Goal: Information Seeking & Learning: Understand process/instructions

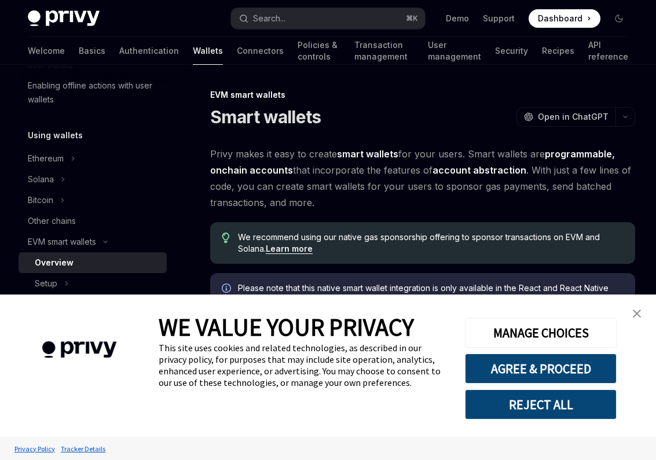
click at [635, 311] on img "close banner" at bounding box center [636, 314] width 8 height 8
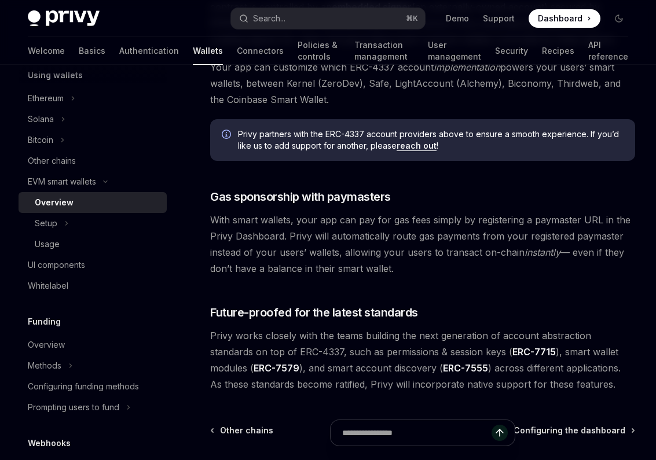
scroll to position [824, 0]
click at [69, 160] on div "Other chains" at bounding box center [52, 161] width 48 height 14
type textarea "*"
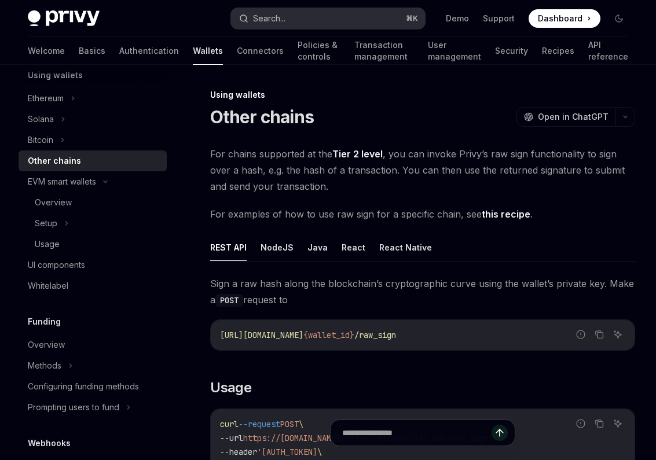
click at [310, 12] on button "Search... ⌘ K" at bounding box center [328, 18] width 194 height 21
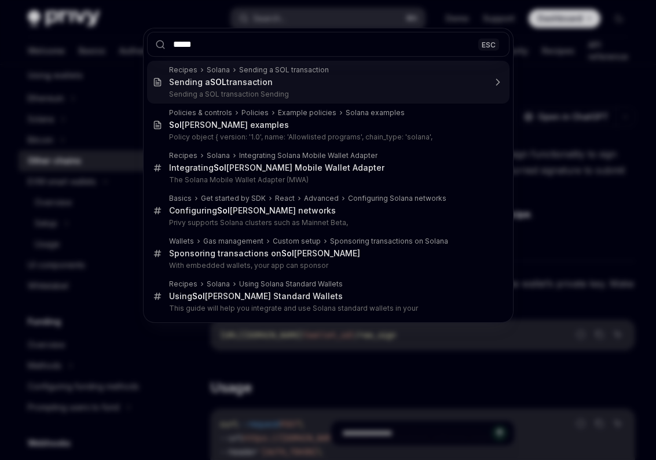
type input "******"
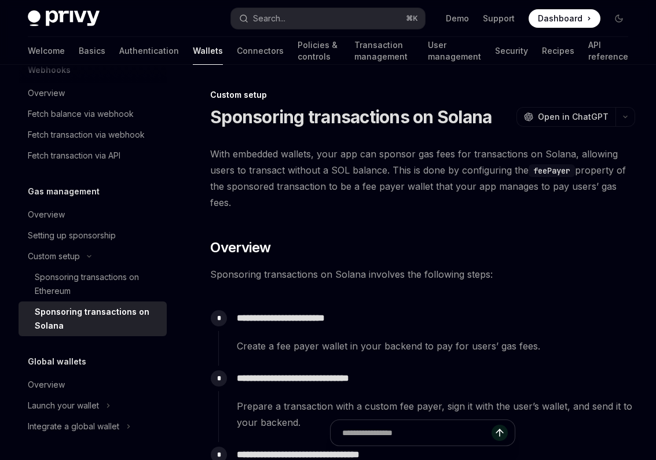
click at [406, 194] on span "With embedded wallets, your app can sponsor gas fees for transactions on Solana…" at bounding box center [422, 178] width 425 height 65
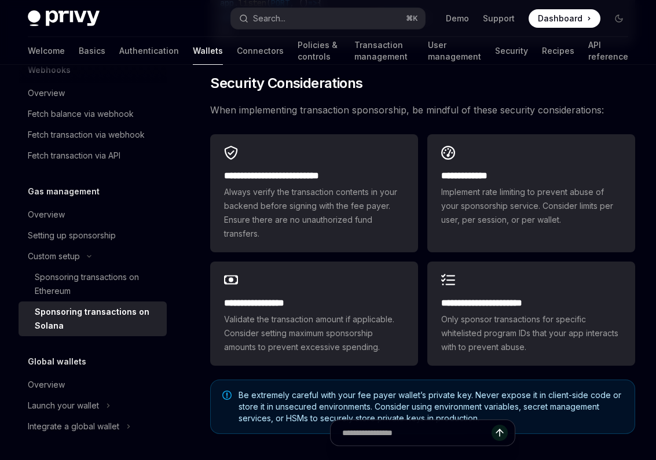
scroll to position [3178, 0]
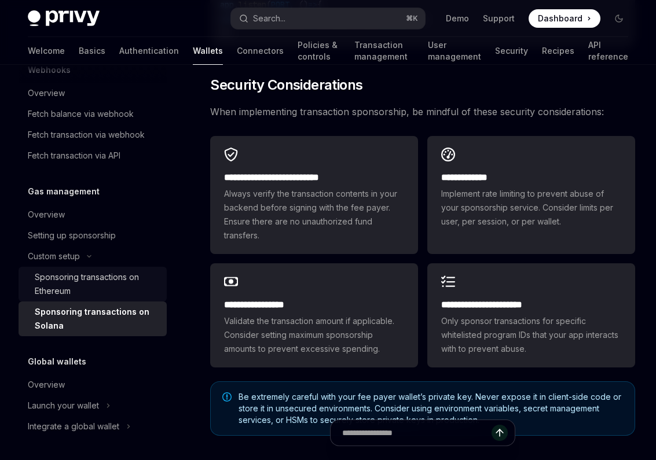
click at [87, 286] on div "Sponsoring transactions on Ethereum" at bounding box center [97, 284] width 125 height 28
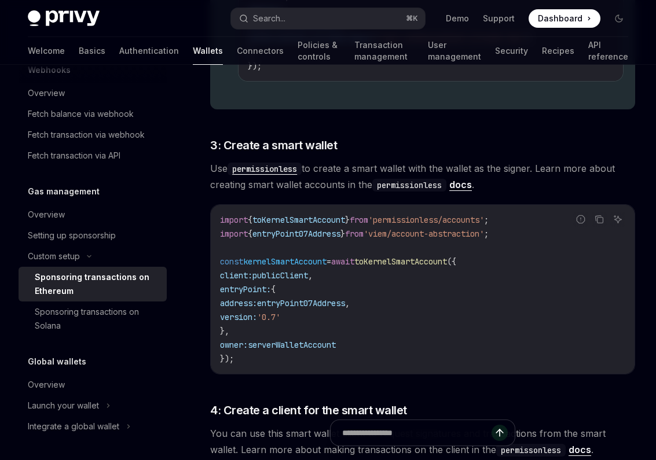
scroll to position [1275, 0]
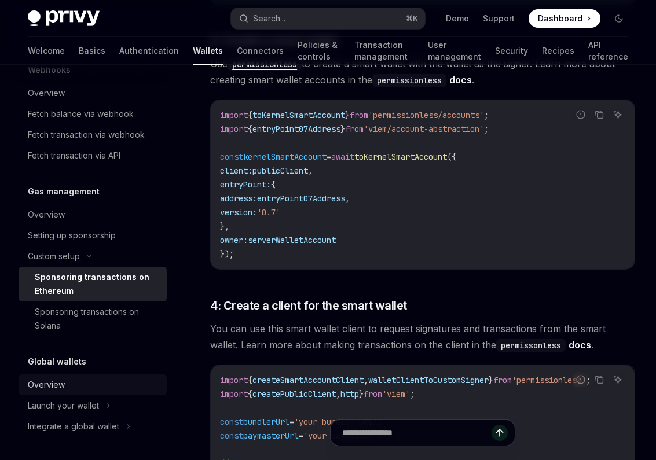
click at [74, 382] on div "Overview" at bounding box center [94, 385] width 132 height 14
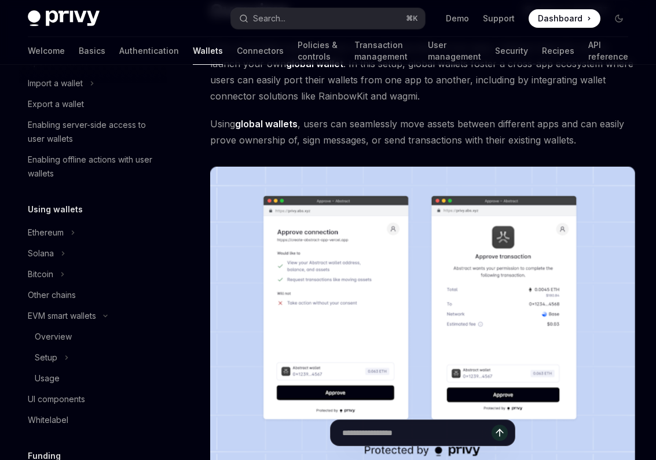
scroll to position [140, 0]
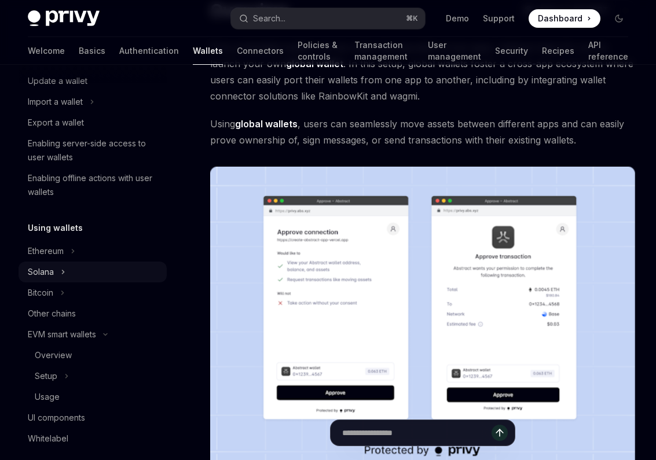
click at [58, 271] on div "Solana" at bounding box center [93, 272] width 148 height 21
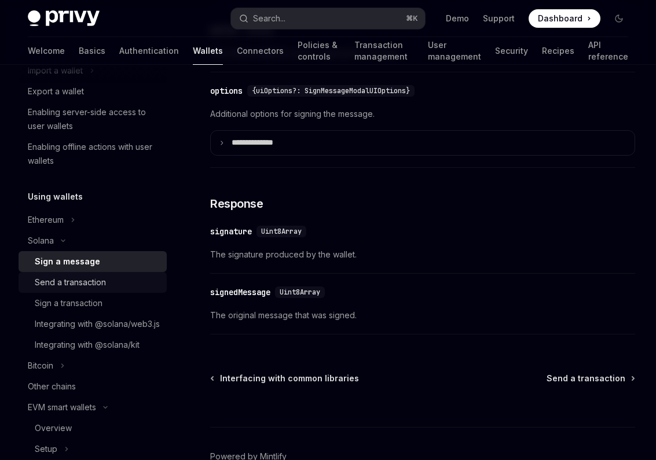
scroll to position [181, 0]
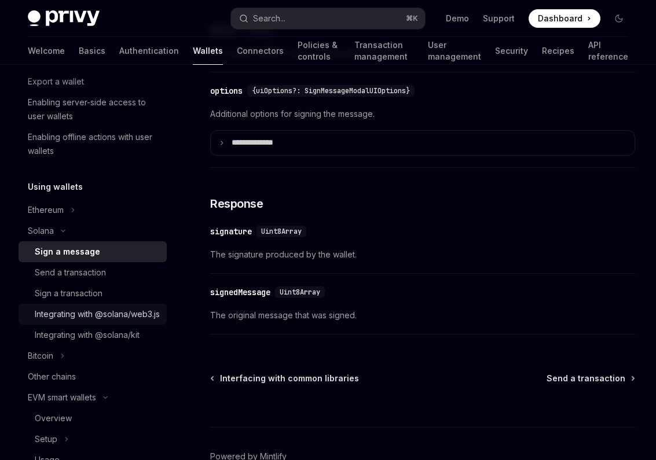
click at [120, 321] on div "Integrating with @solana/web3.js" at bounding box center [97, 314] width 125 height 14
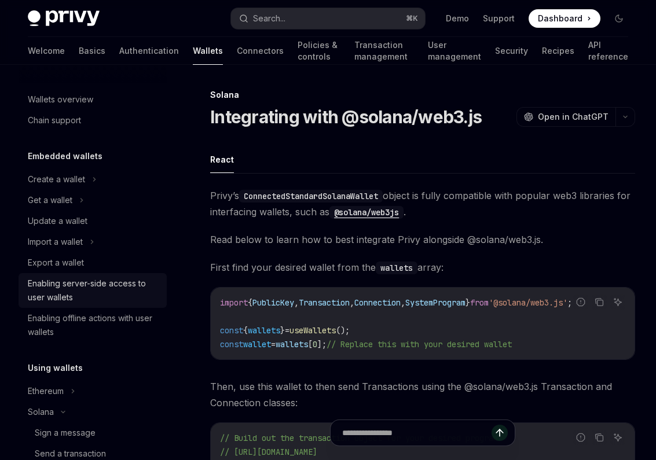
click at [95, 290] on div "Enabling server-side access to user wallets" at bounding box center [94, 291] width 132 height 28
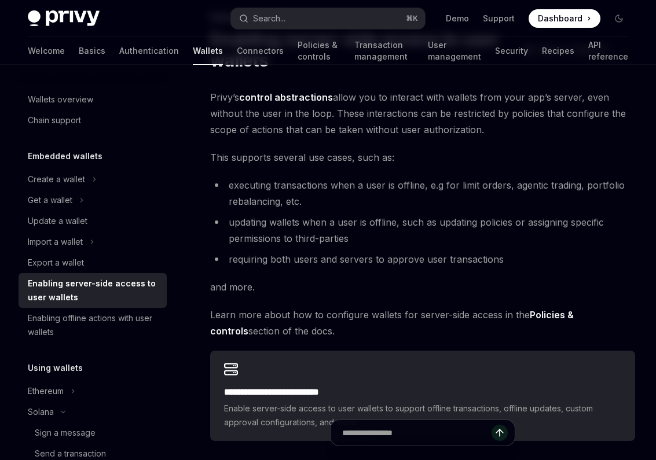
scroll to position [81, 0]
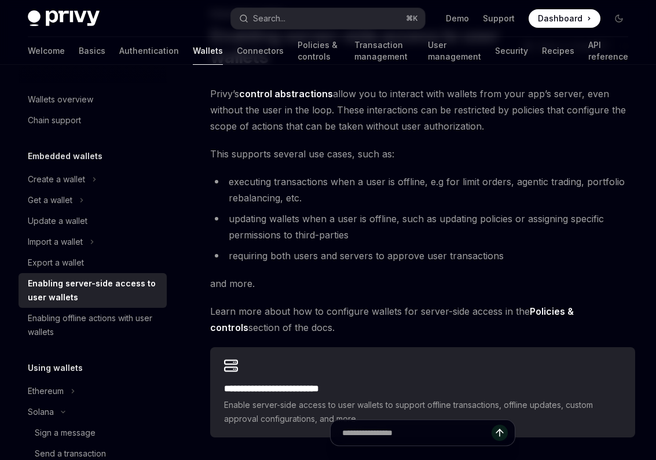
click at [510, 262] on li "requiring both users and servers to approve user transactions" at bounding box center [422, 256] width 425 height 16
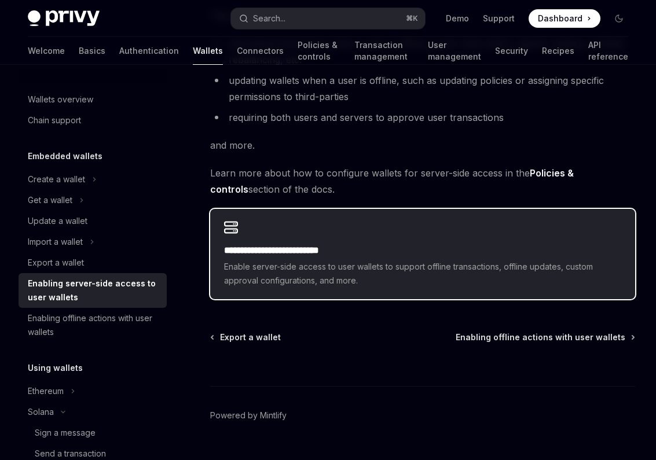
scroll to position [228, 0]
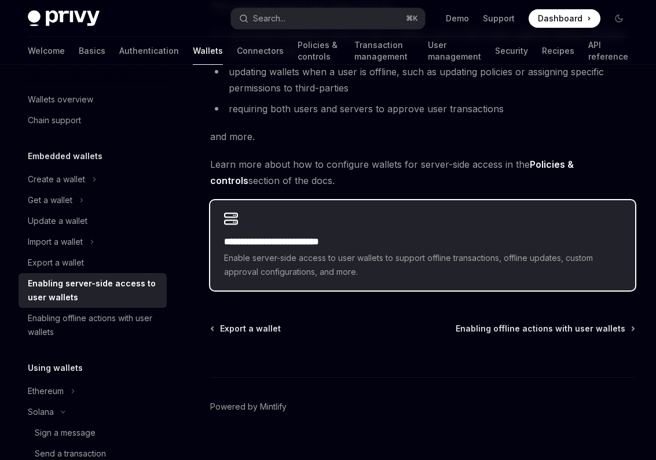
click at [489, 245] on h2 "**********" at bounding box center [422, 242] width 397 height 14
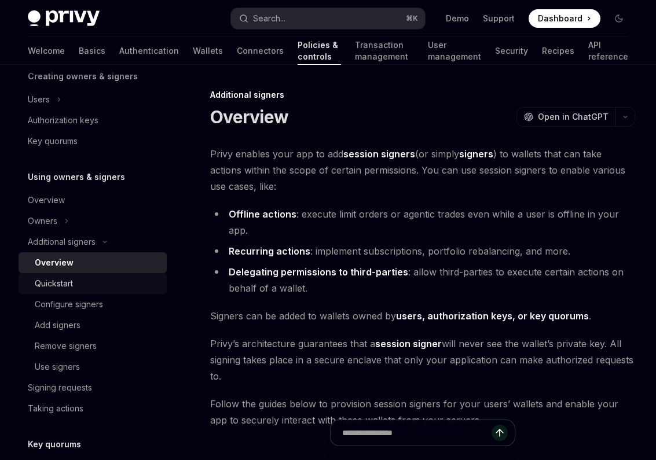
click at [79, 282] on div "Quickstart" at bounding box center [97, 284] width 125 height 14
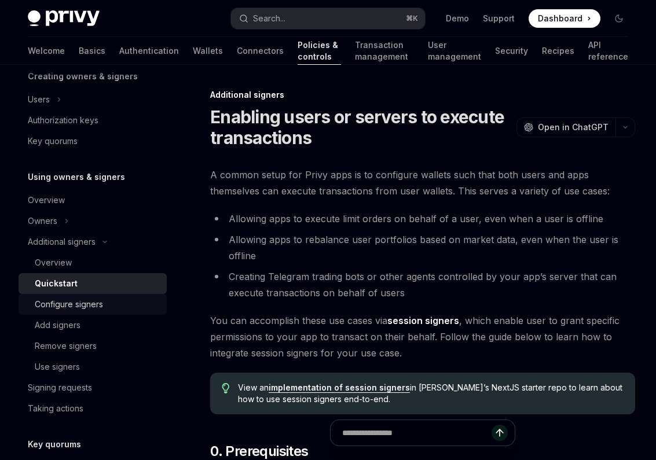
click at [84, 298] on div "Configure signers" at bounding box center [69, 304] width 68 height 14
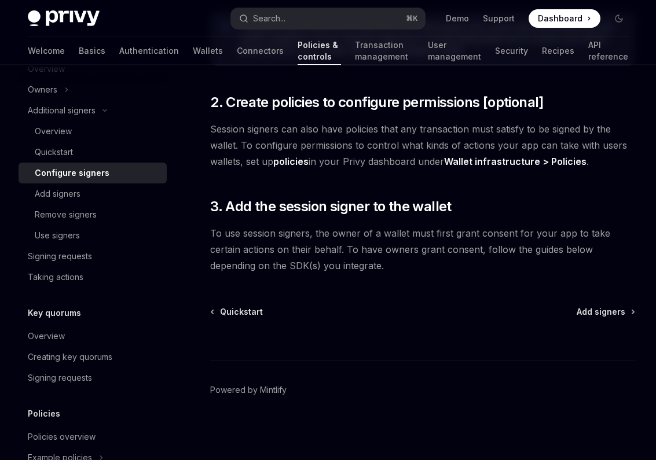
scroll to position [398, 0]
click at [68, 190] on div "Add signers" at bounding box center [58, 194] width 46 height 14
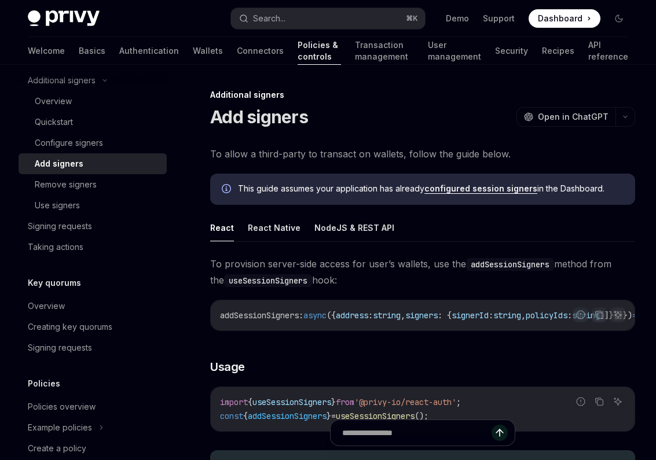
scroll to position [417, 0]
click at [78, 242] on div "Taking actions" at bounding box center [56, 246] width 56 height 14
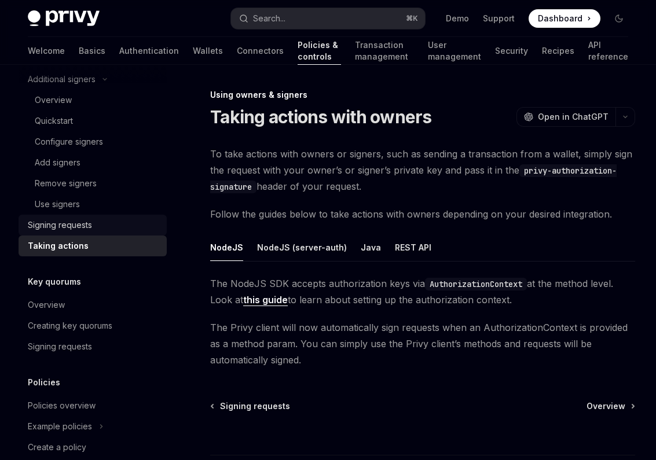
click at [93, 220] on div "Signing requests" at bounding box center [94, 225] width 132 height 14
type textarea "*"
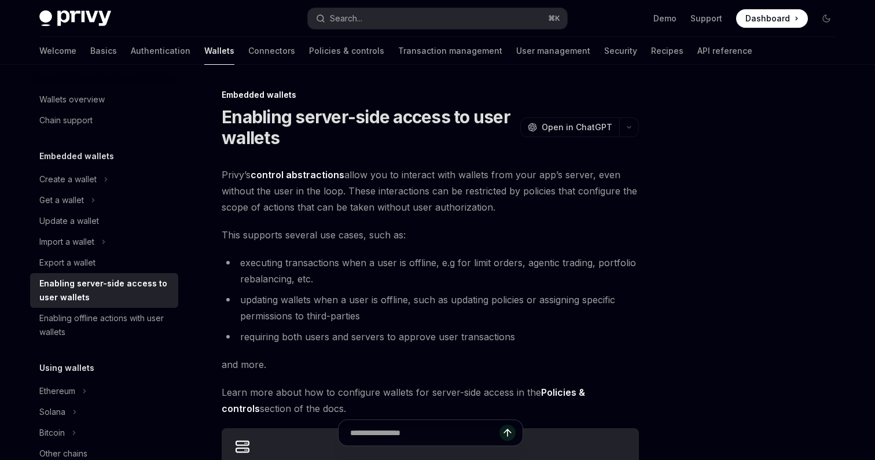
type textarea "*"
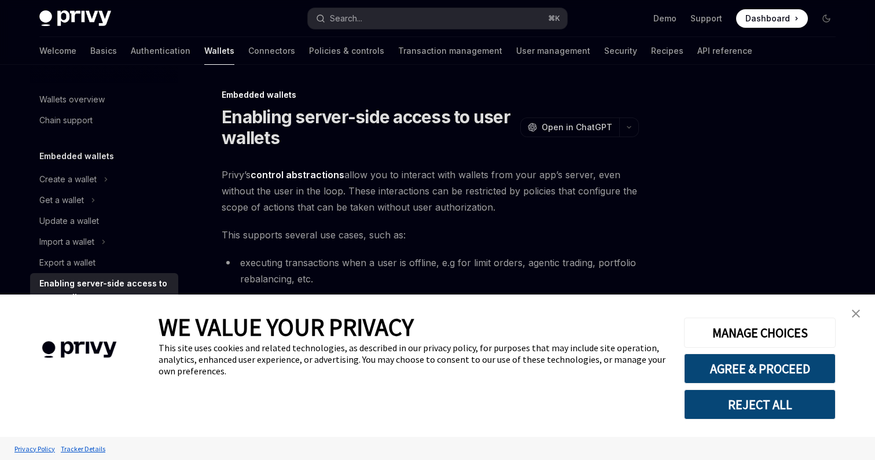
click at [732, 407] on button "REJECT ALL" at bounding box center [760, 404] width 152 height 30
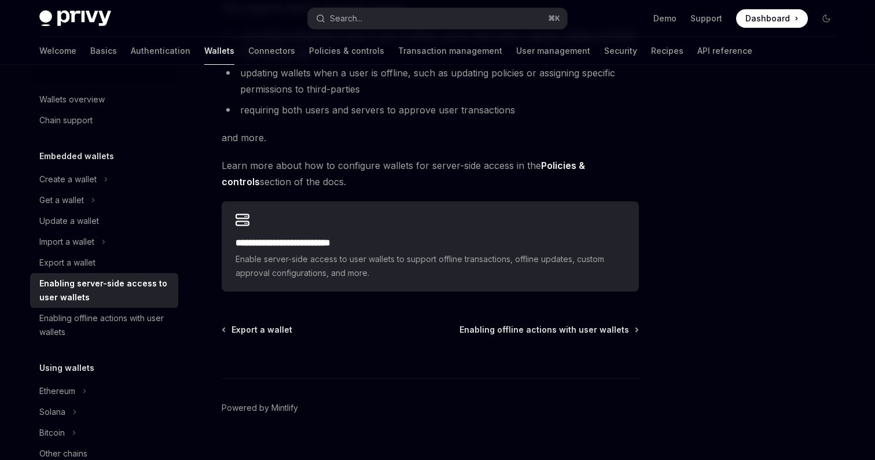
scroll to position [245, 0]
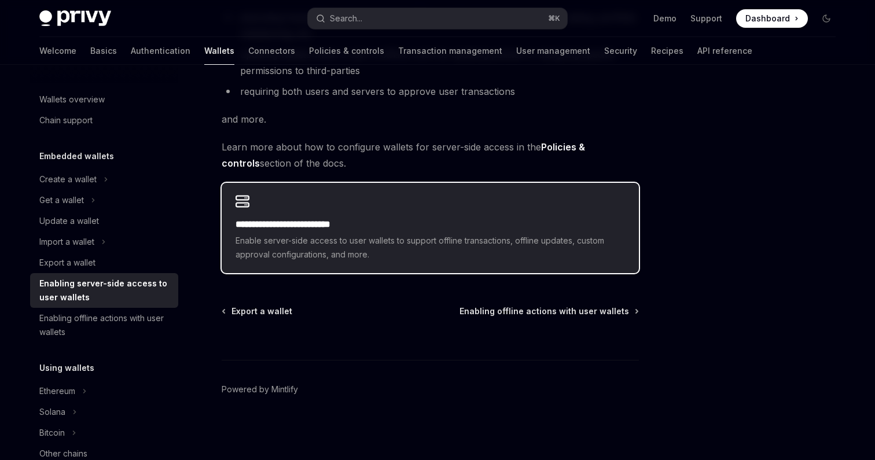
click at [422, 236] on span "Enable server-side access to user wallets to support offline transactions, offl…" at bounding box center [429, 248] width 389 height 28
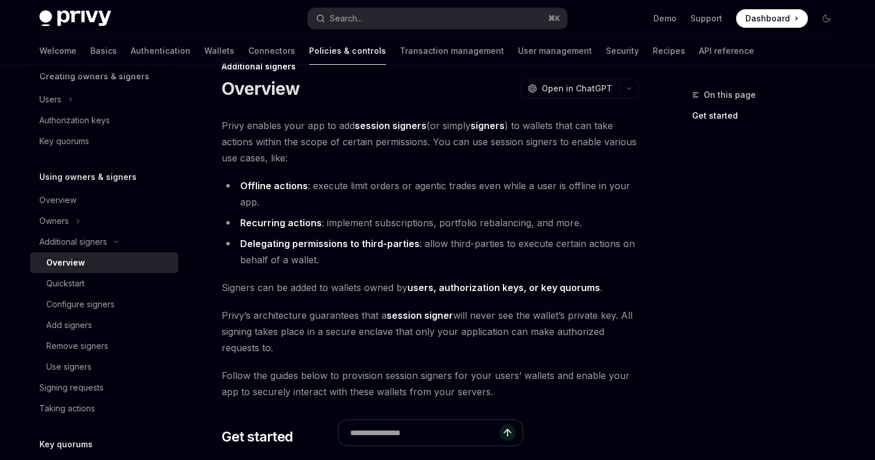
scroll to position [28, 0]
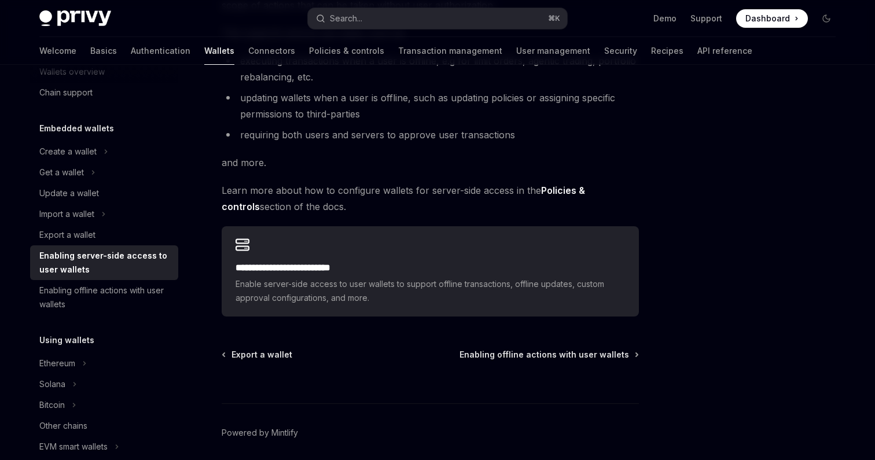
scroll to position [179, 0]
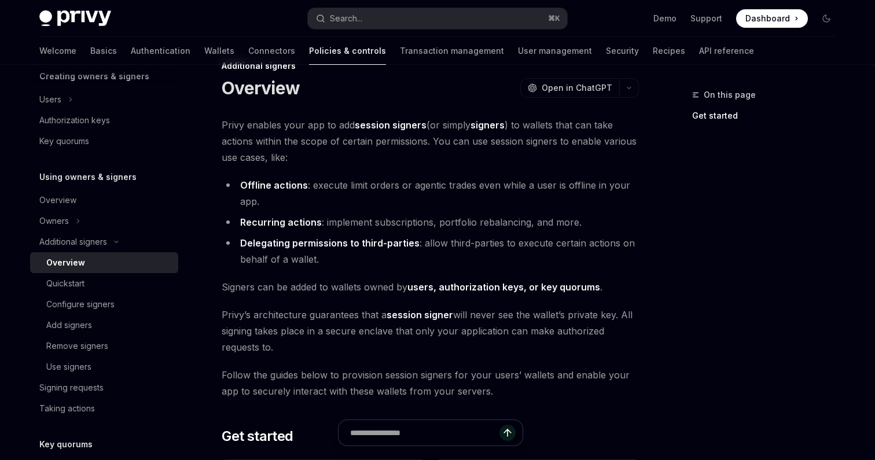
scroll to position [28, 0]
click at [100, 299] on div "Configure signers" at bounding box center [80, 304] width 68 height 14
type textarea "*"
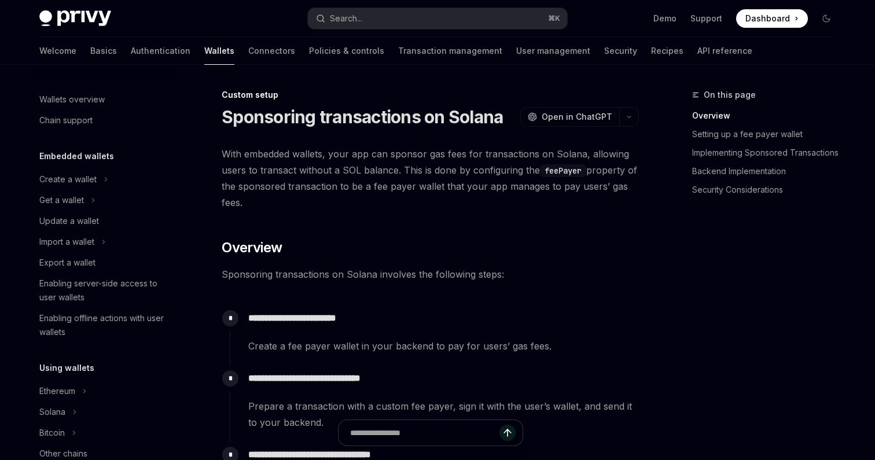
scroll to position [603, 0]
